Goal: Register for event/course

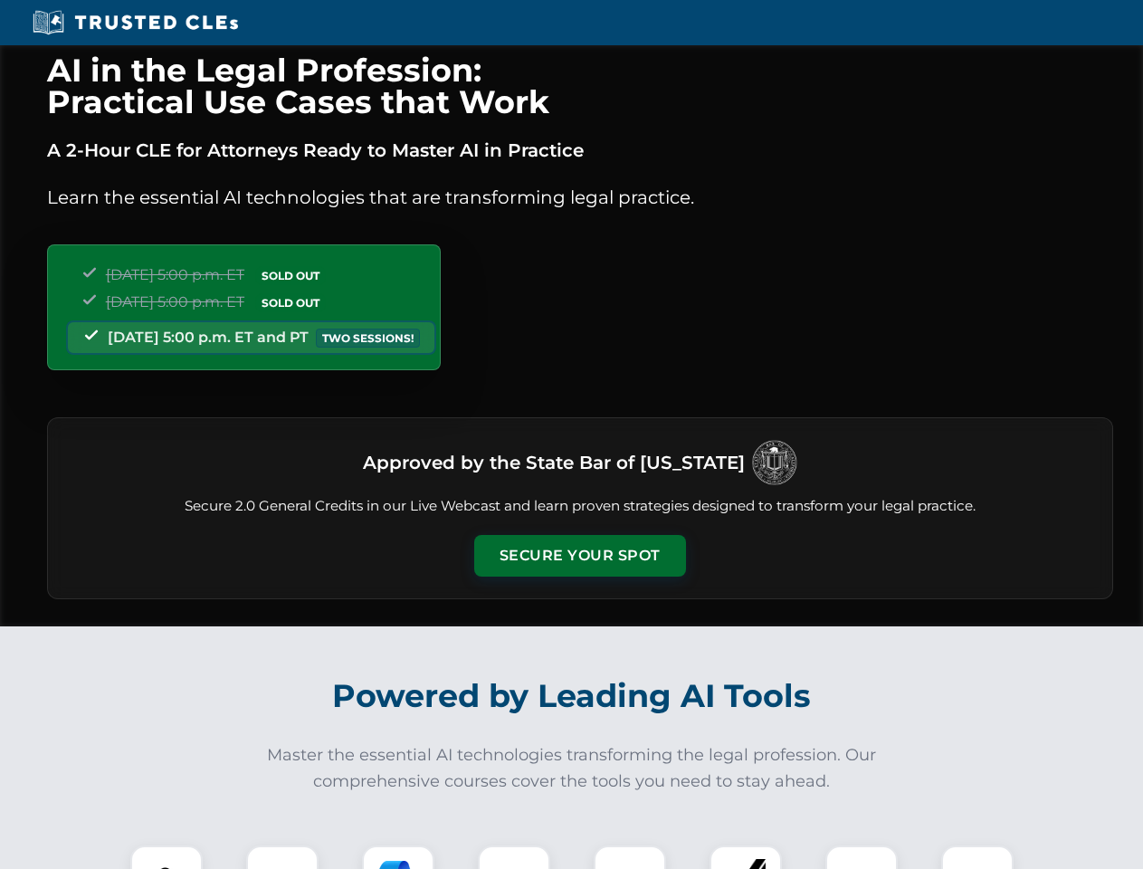
click at [579, 556] on button "Secure Your Spot" at bounding box center [580, 556] width 212 height 42
click at [167, 857] on img at bounding box center [166, 882] width 53 height 53
click at [282, 857] on div at bounding box center [282, 882] width 72 height 72
click at [398, 857] on div at bounding box center [398, 882] width 72 height 72
click at [514, 857] on img at bounding box center [514, 881] width 51 height 51
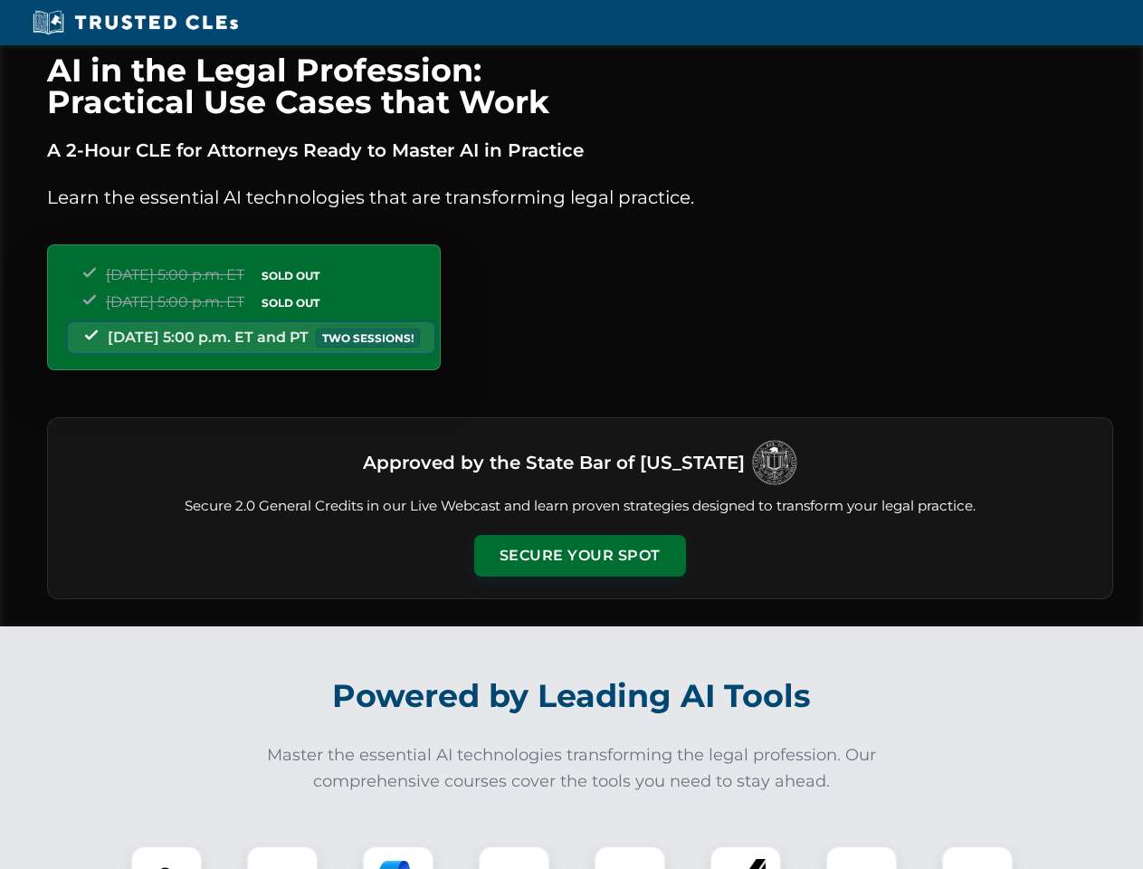
scroll to position [1569, 0]
